Goal: Check status: Check status

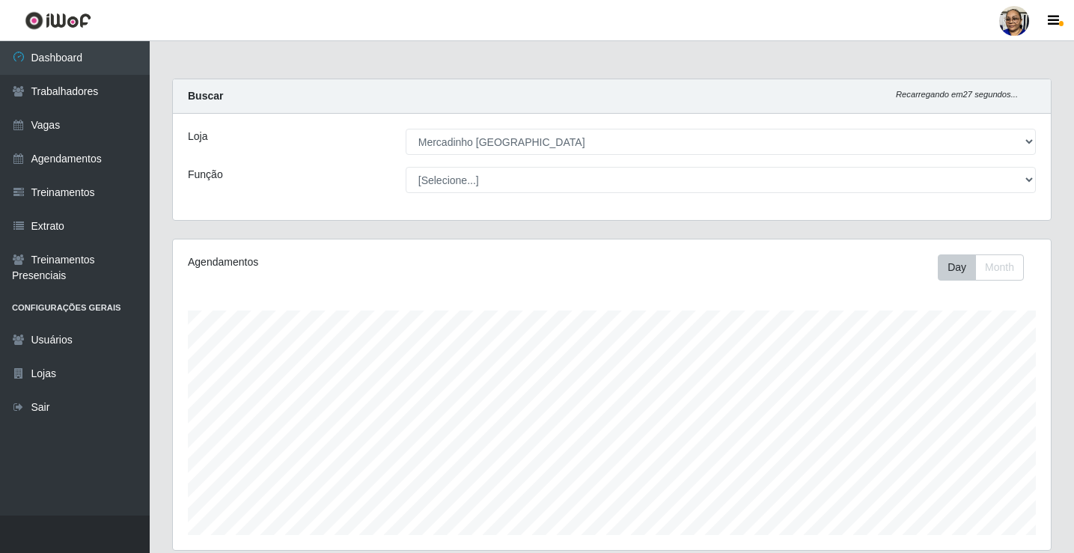
select select "345"
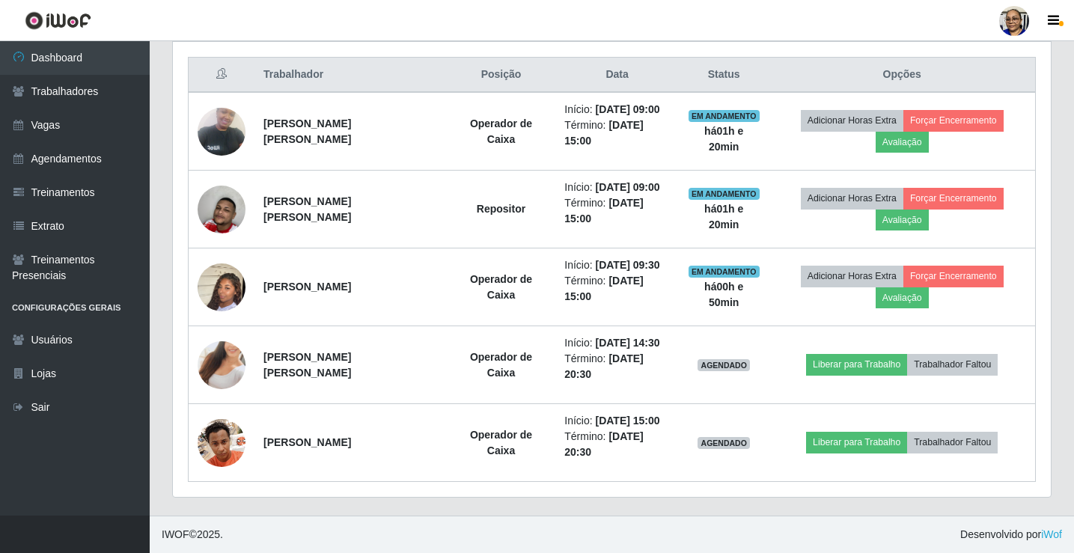
click at [212, 215] on img at bounding box center [222, 209] width 48 height 79
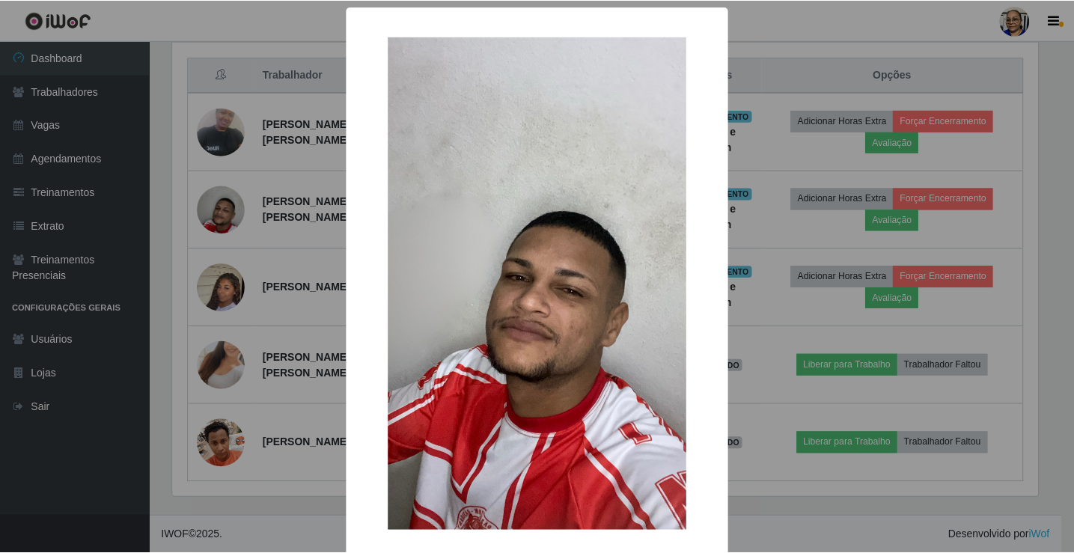
scroll to position [72, 0]
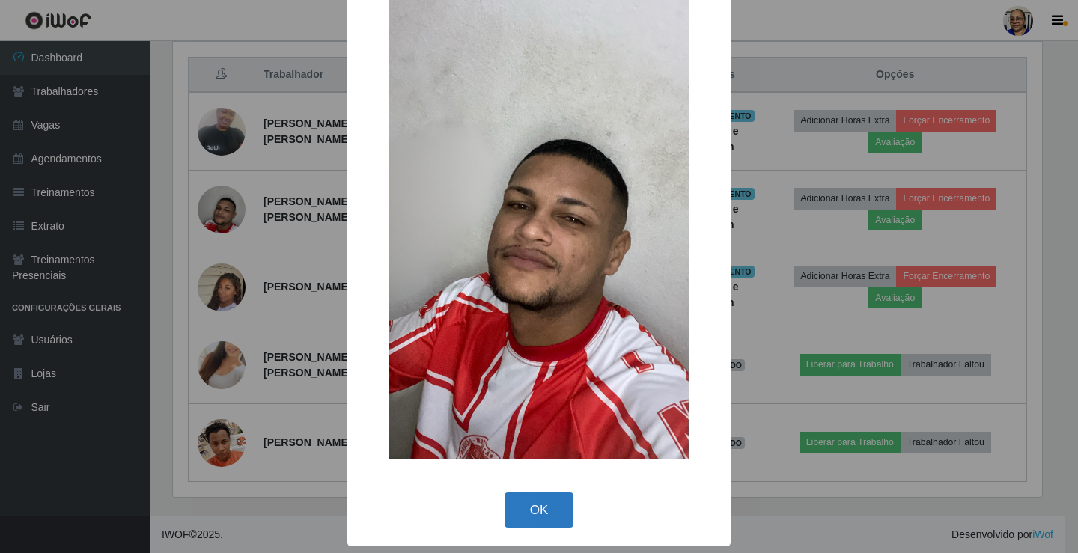
click at [537, 497] on button "OK" at bounding box center [539, 509] width 70 height 35
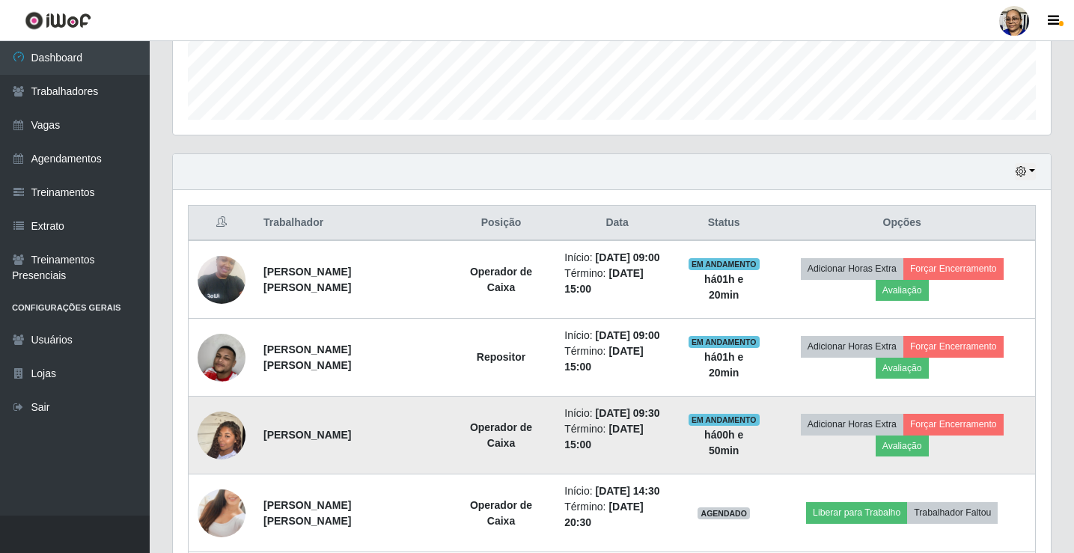
scroll to position [414, 0]
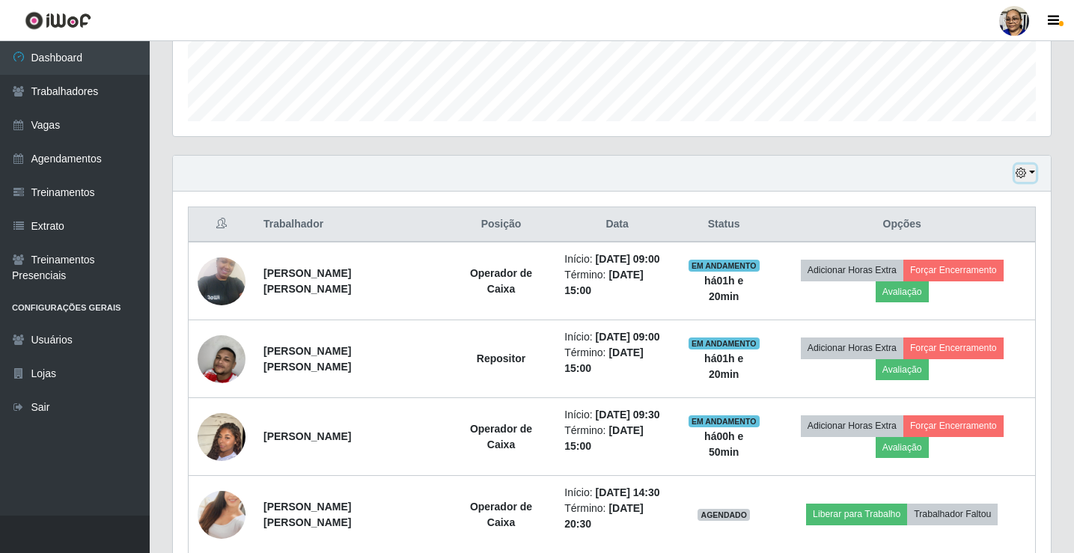
click at [1030, 175] on button "button" at bounding box center [1025, 173] width 21 height 17
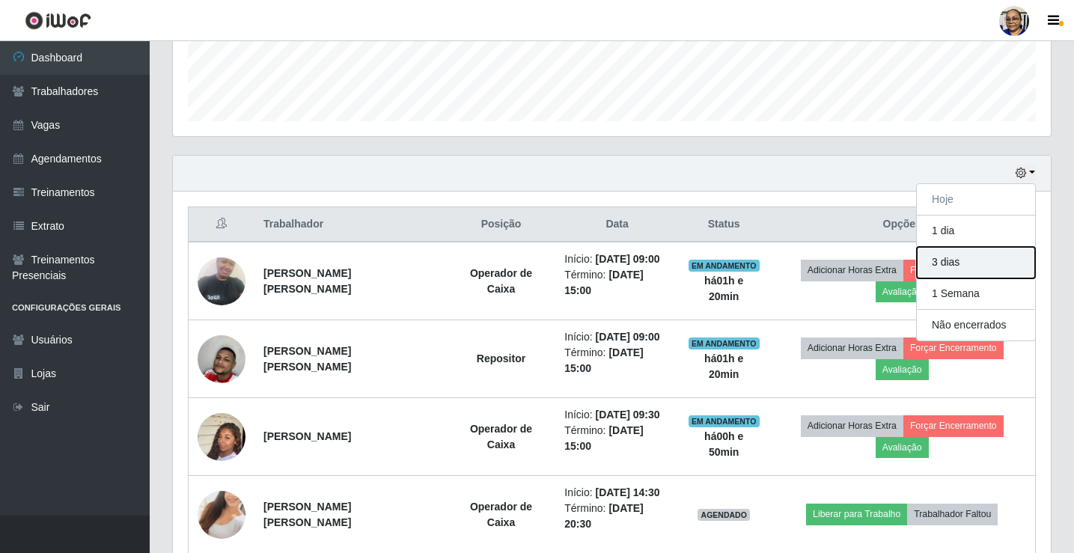
click at [973, 260] on button "3 dias" at bounding box center [976, 262] width 118 height 31
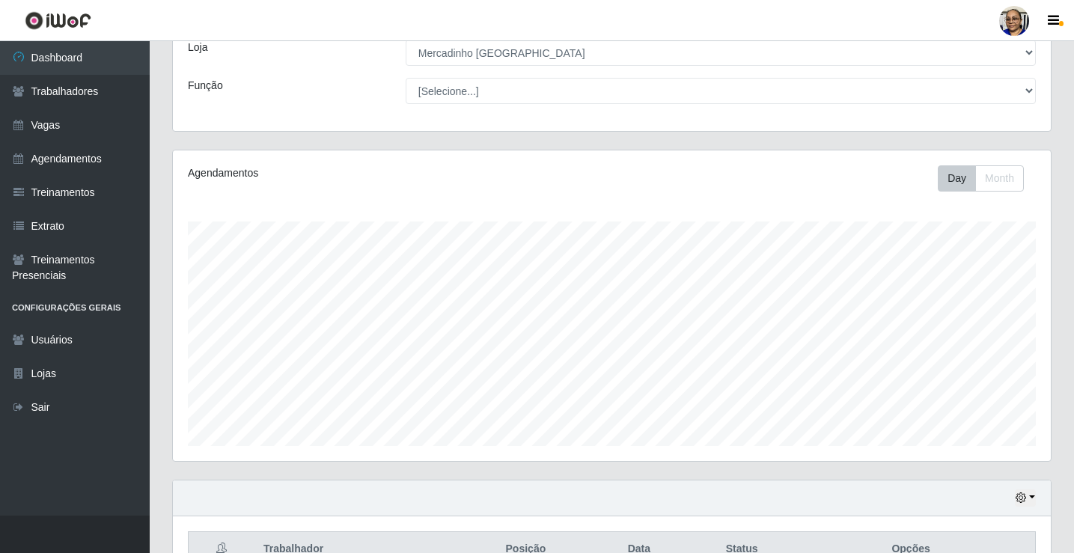
scroll to position [0, 0]
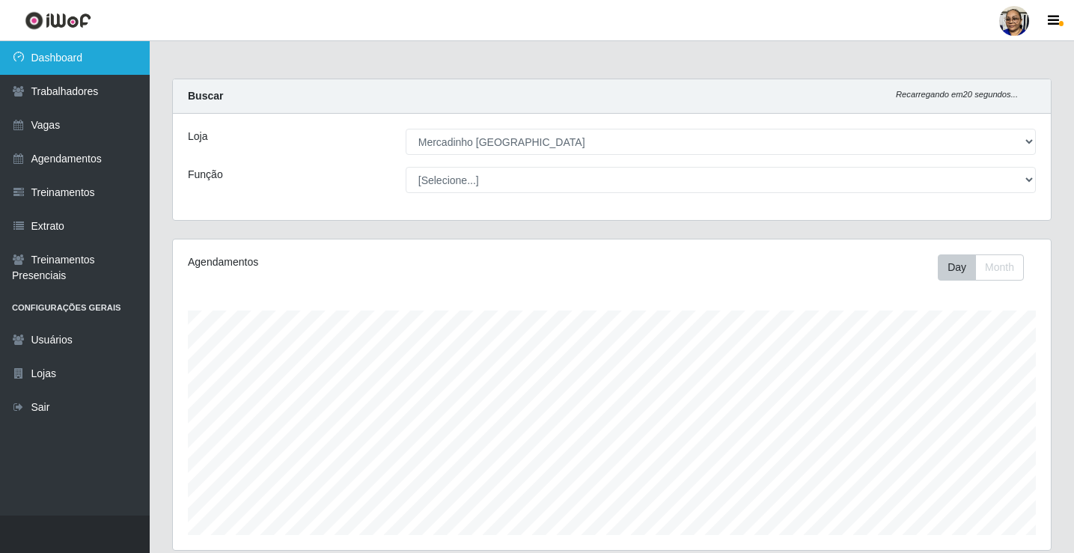
click at [106, 63] on link "Dashboard" at bounding box center [75, 58] width 150 height 34
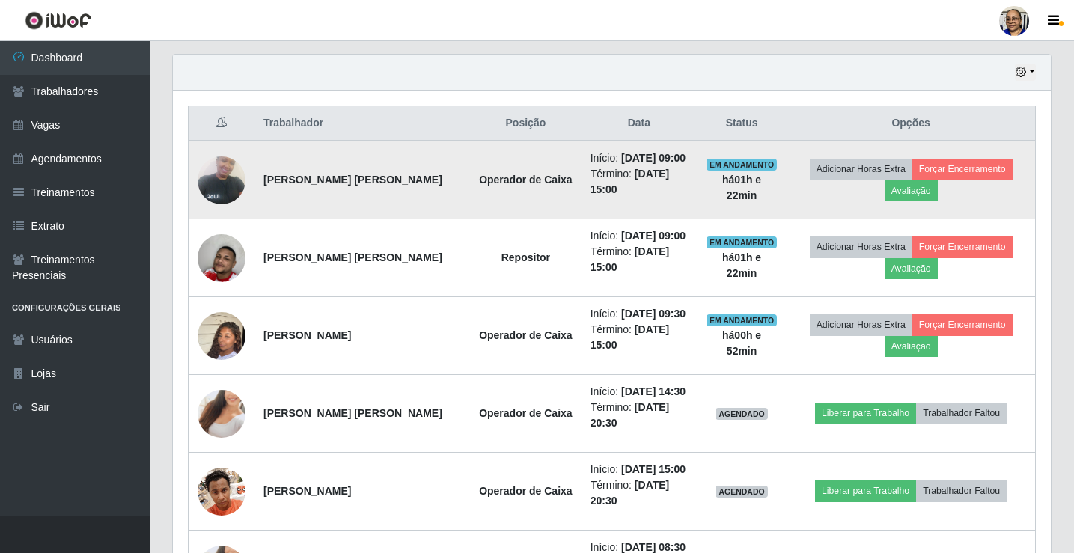
scroll to position [299, 0]
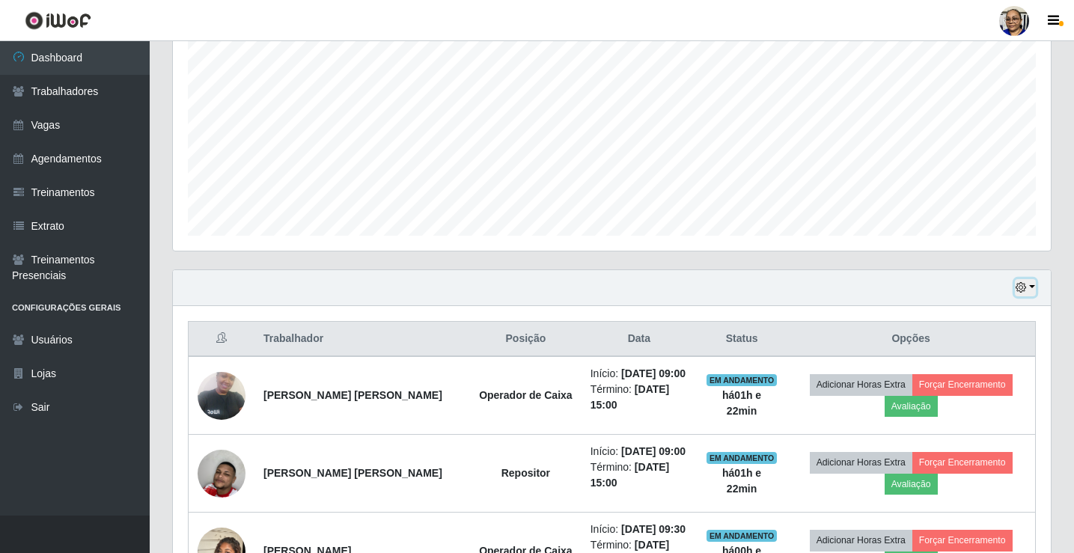
click at [1031, 288] on button "button" at bounding box center [1025, 287] width 21 height 17
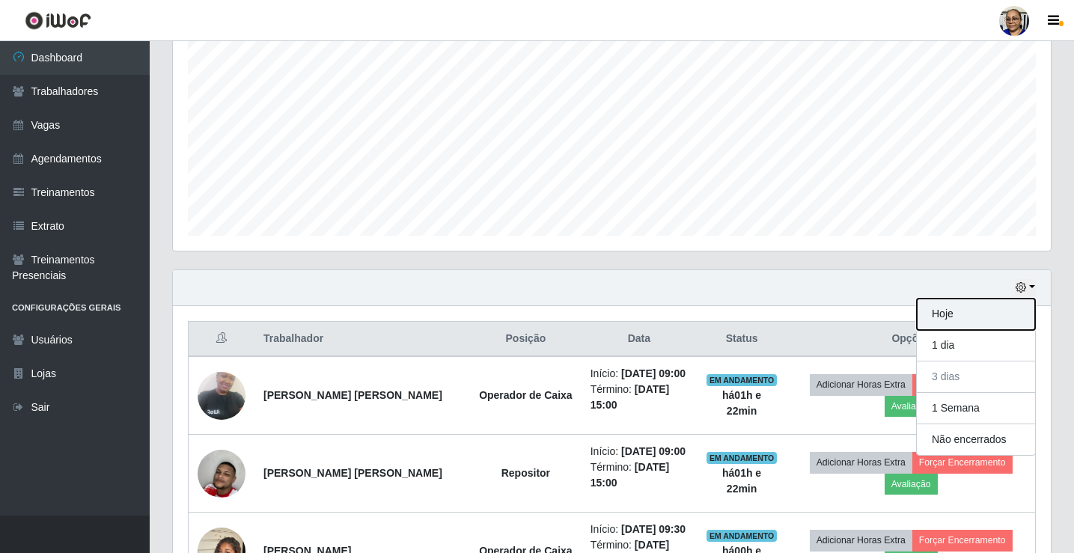
click at [971, 320] on button "Hoje" at bounding box center [976, 314] width 118 height 31
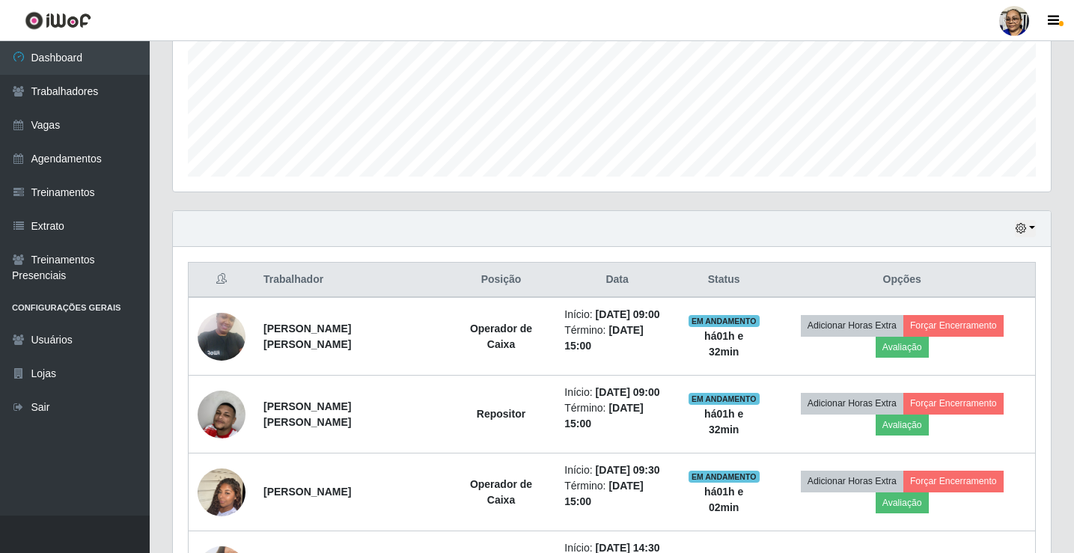
scroll to position [339, 0]
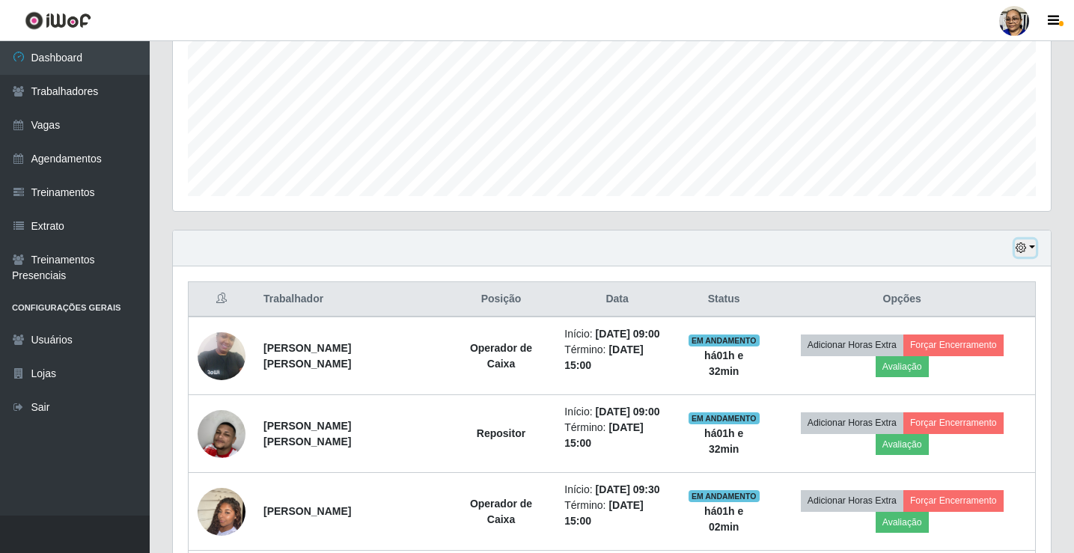
click at [1032, 245] on button "button" at bounding box center [1025, 247] width 21 height 17
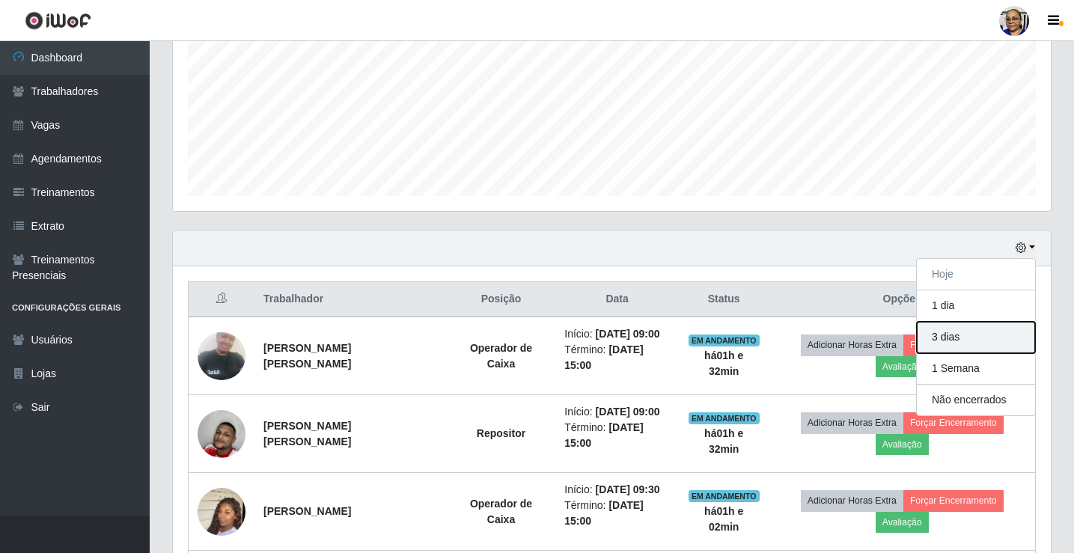
click at [991, 338] on button "3 dias" at bounding box center [976, 337] width 118 height 31
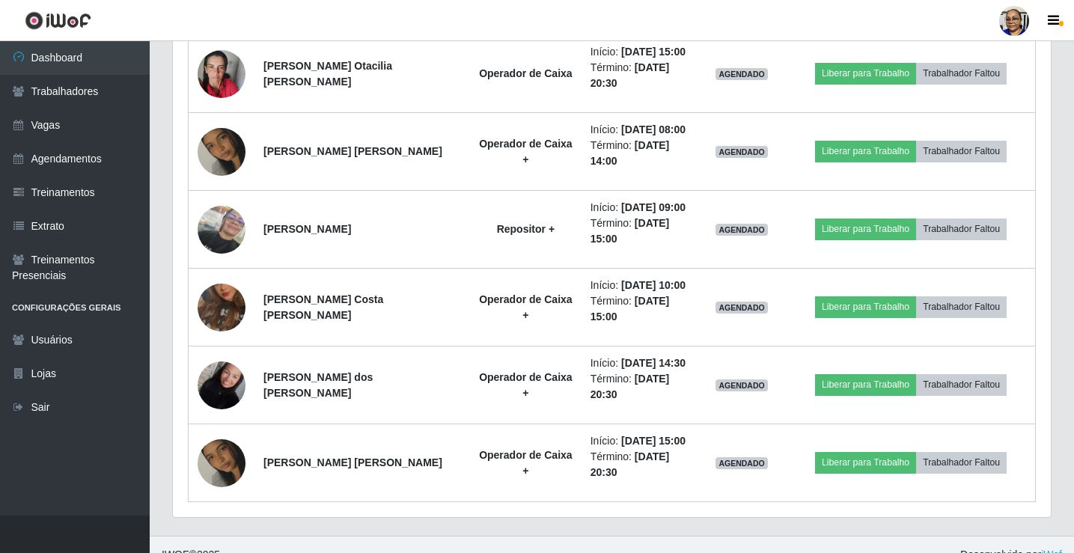
scroll to position [1264, 0]
